Goal: Task Accomplishment & Management: Complete application form

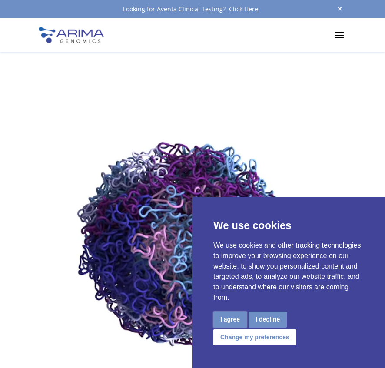
click at [229, 320] on button "I agree" at bounding box center [229, 320] width 33 height 16
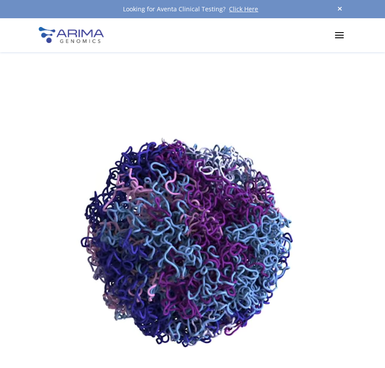
click at [337, 38] on span at bounding box center [339, 35] width 14 height 14
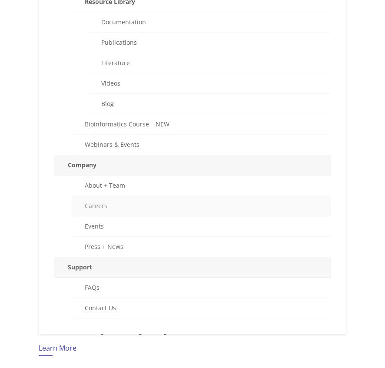
scroll to position [506, 0]
click at [98, 207] on link "Careers" at bounding box center [201, 206] width 259 height 20
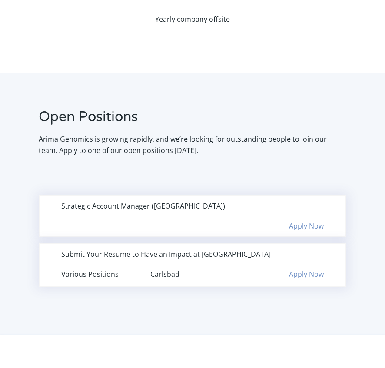
scroll to position [932, 0]
click at [195, 160] on div "Open Positions Arima Genomics is growing rapidly, and we’re looking for outstan…" at bounding box center [193, 145] width 308 height 75
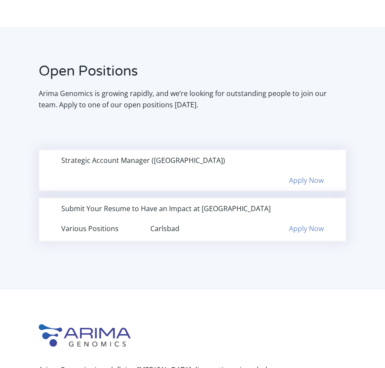
scroll to position [978, 0]
click at [309, 227] on link "Apply Now" at bounding box center [306, 228] width 35 height 10
